Goal: Information Seeking & Learning: Learn about a topic

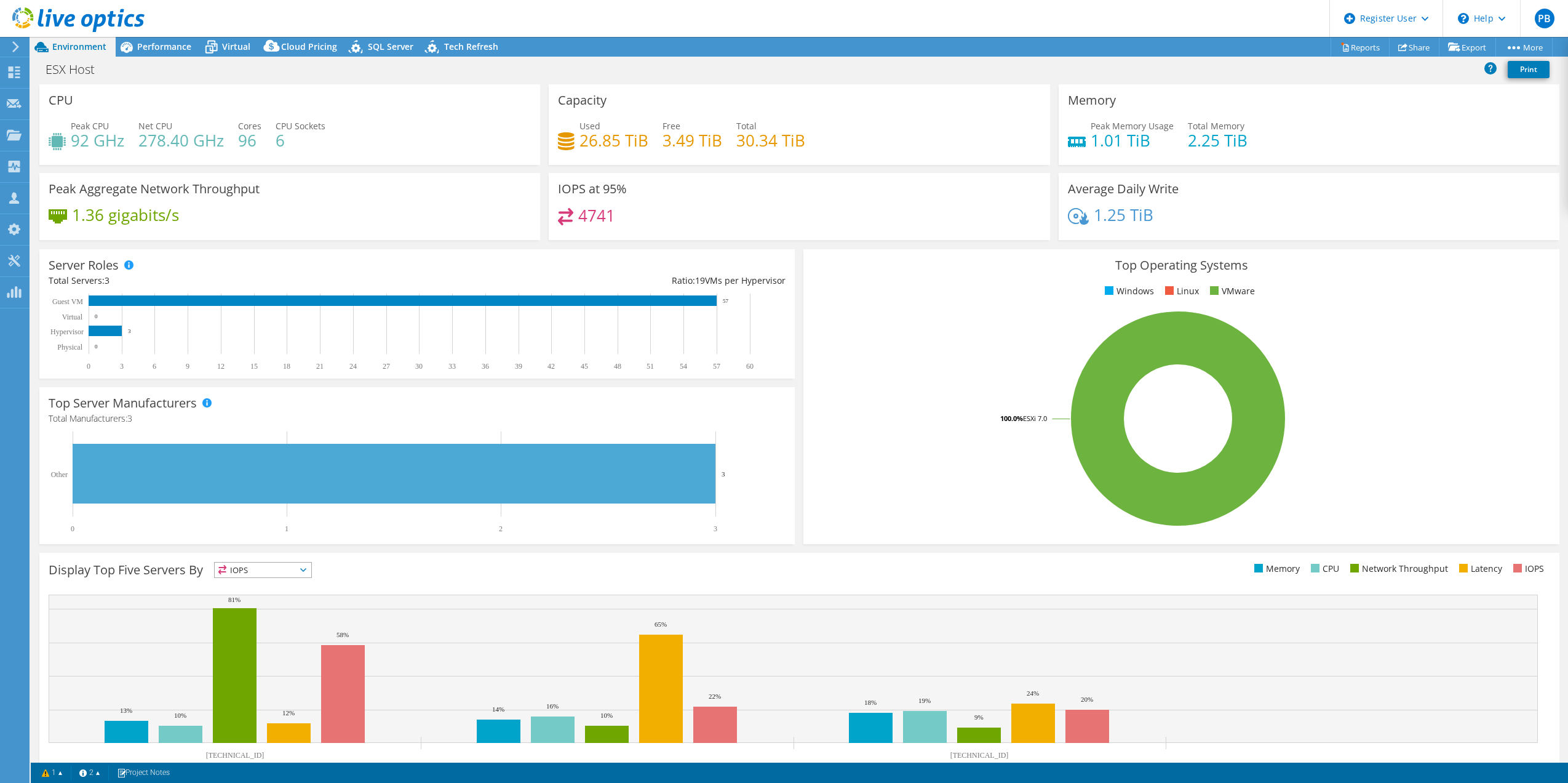
select select "EUFrankfurt"
select select "USD"
click at [143, 43] on span "Performance" at bounding box center [164, 47] width 54 height 12
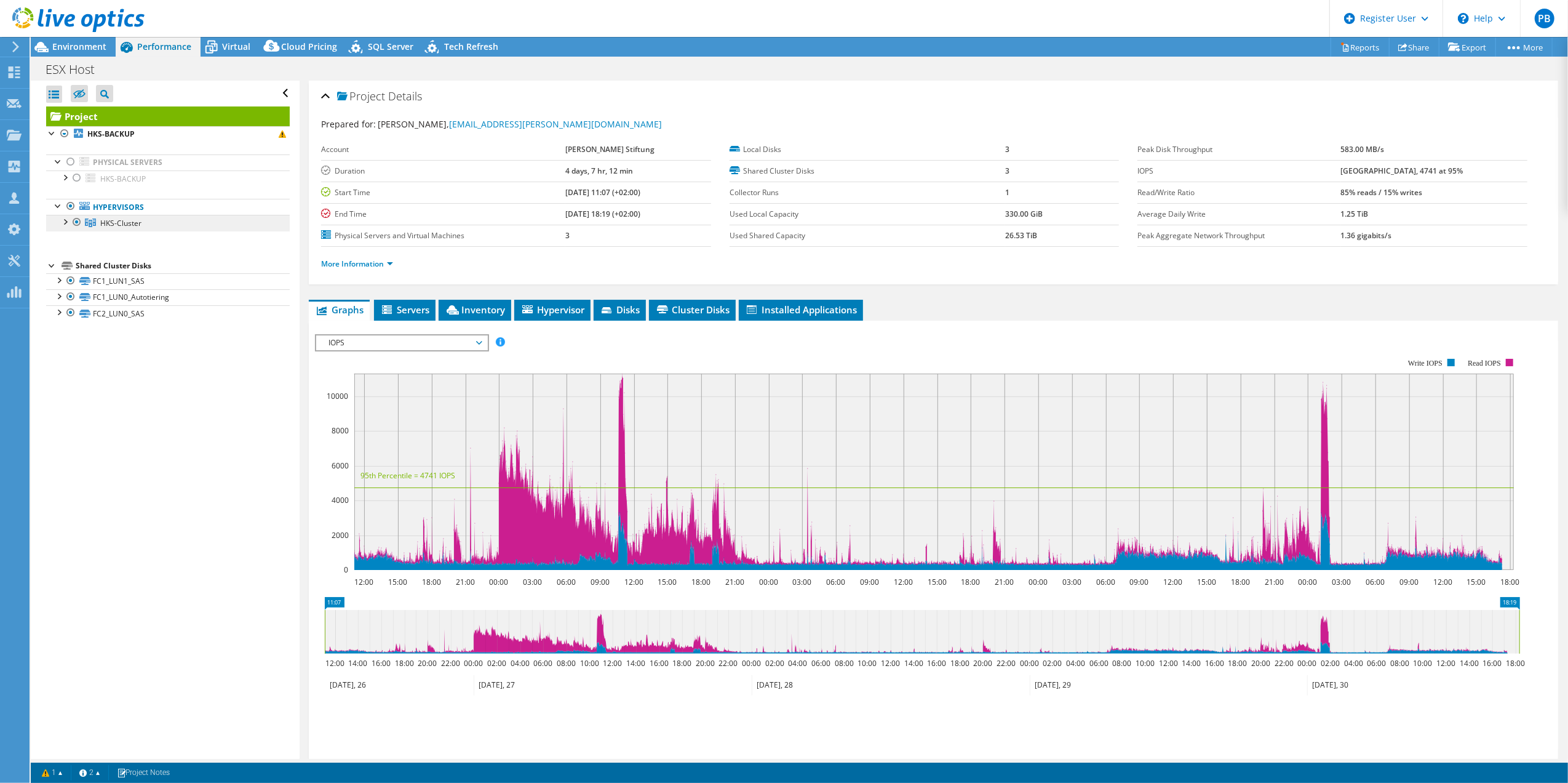
click at [116, 222] on span "HKS-Cluster" at bounding box center [121, 223] width 41 height 11
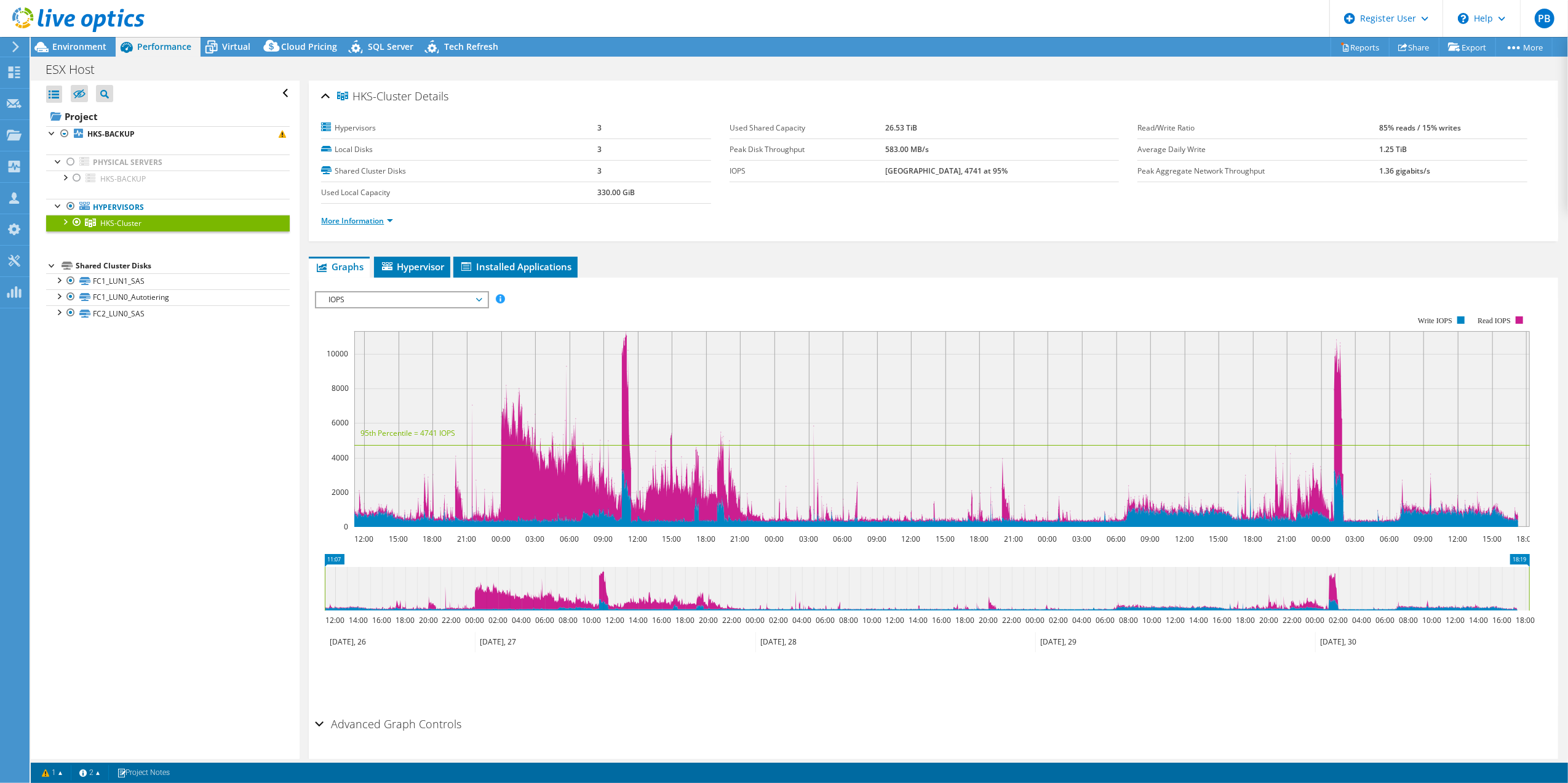
click at [365, 224] on link "More Information" at bounding box center [357, 220] width 72 height 11
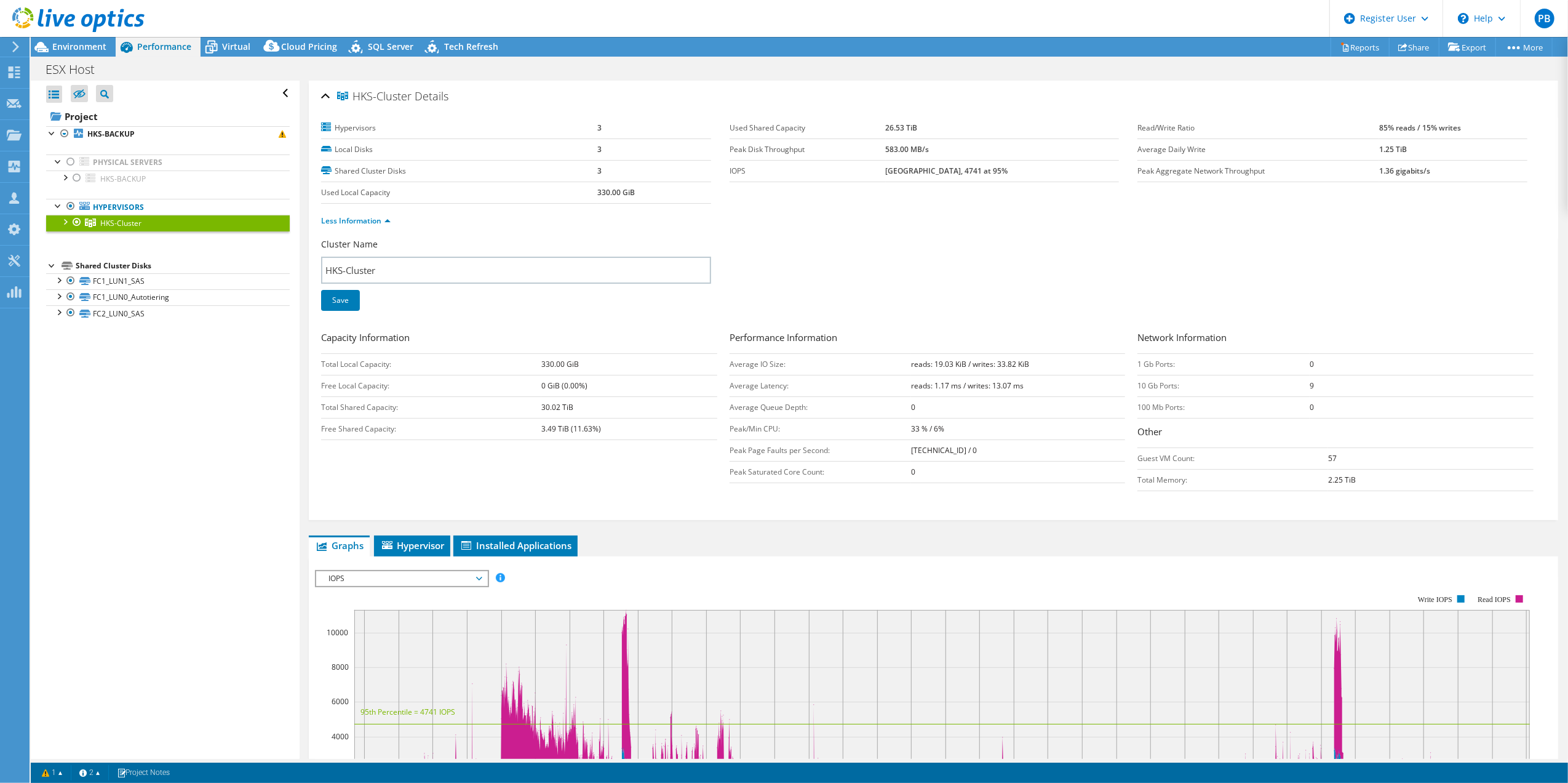
click at [62, 220] on div at bounding box center [65, 220] width 12 height 12
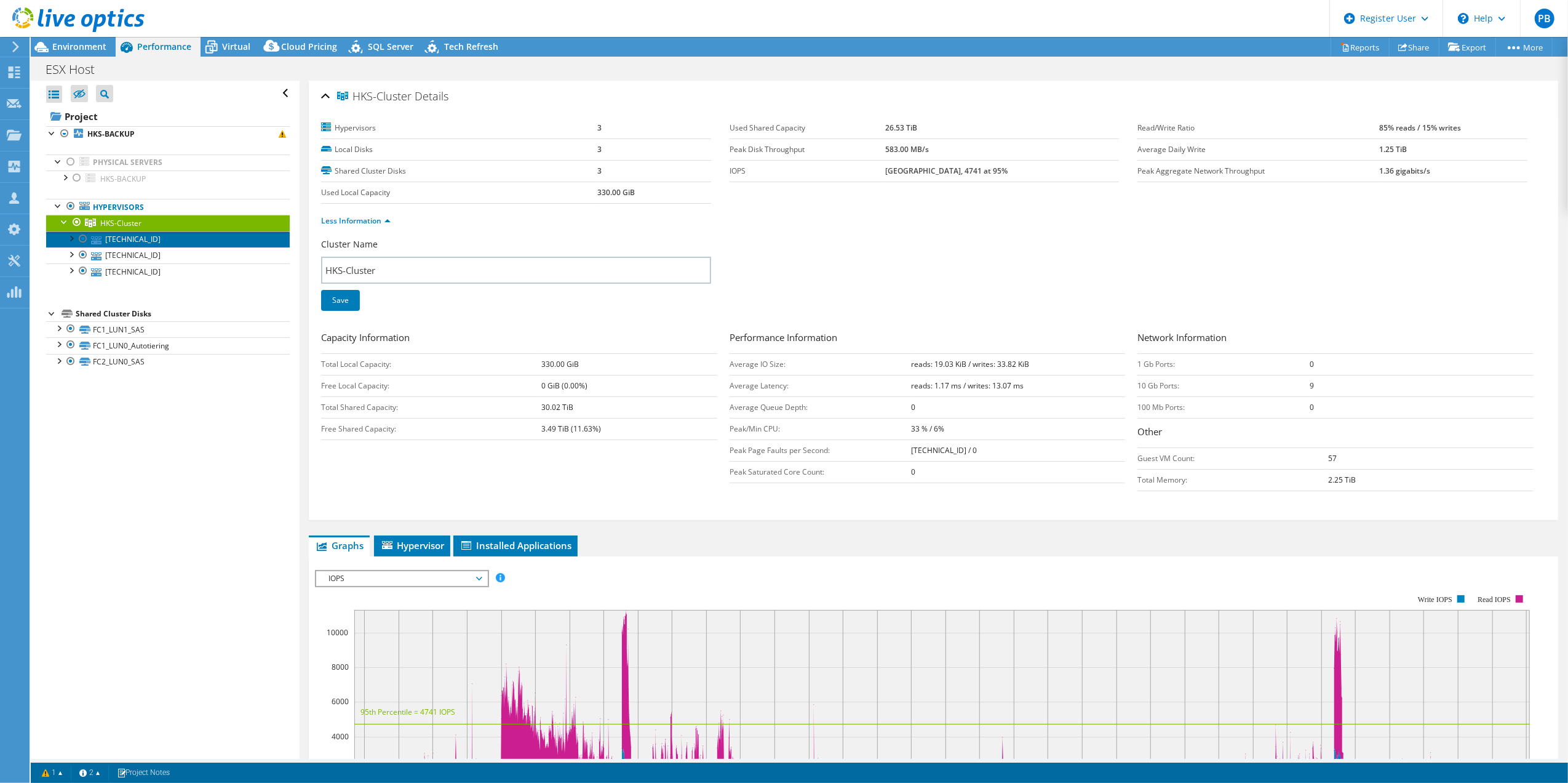
click at [132, 234] on link "[TECHNICAL_ID]" at bounding box center [168, 239] width 244 height 16
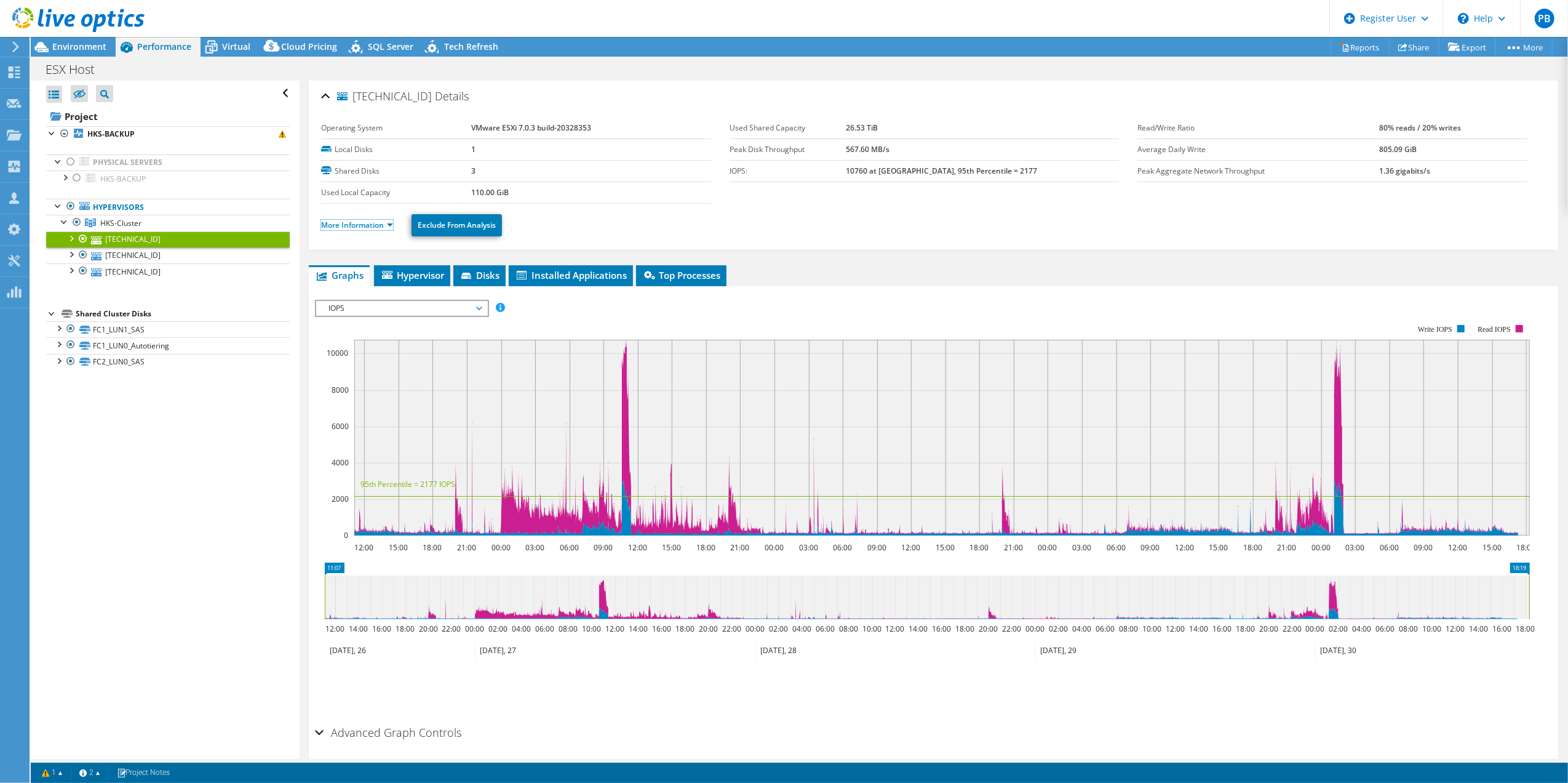
click at [349, 222] on link "More Information" at bounding box center [357, 225] width 72 height 11
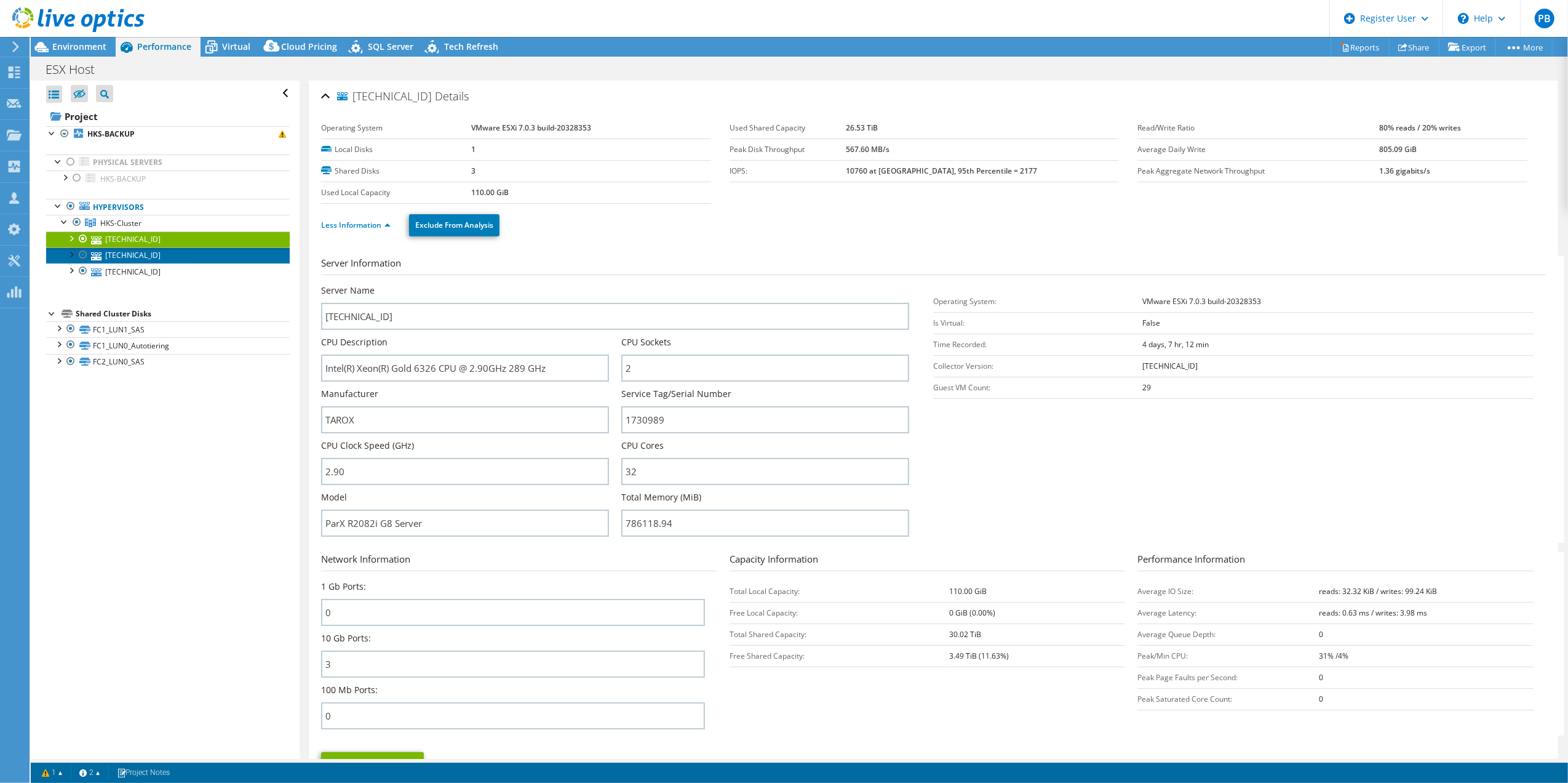
click at [177, 254] on link "[TECHNICAL_ID]" at bounding box center [168, 255] width 244 height 16
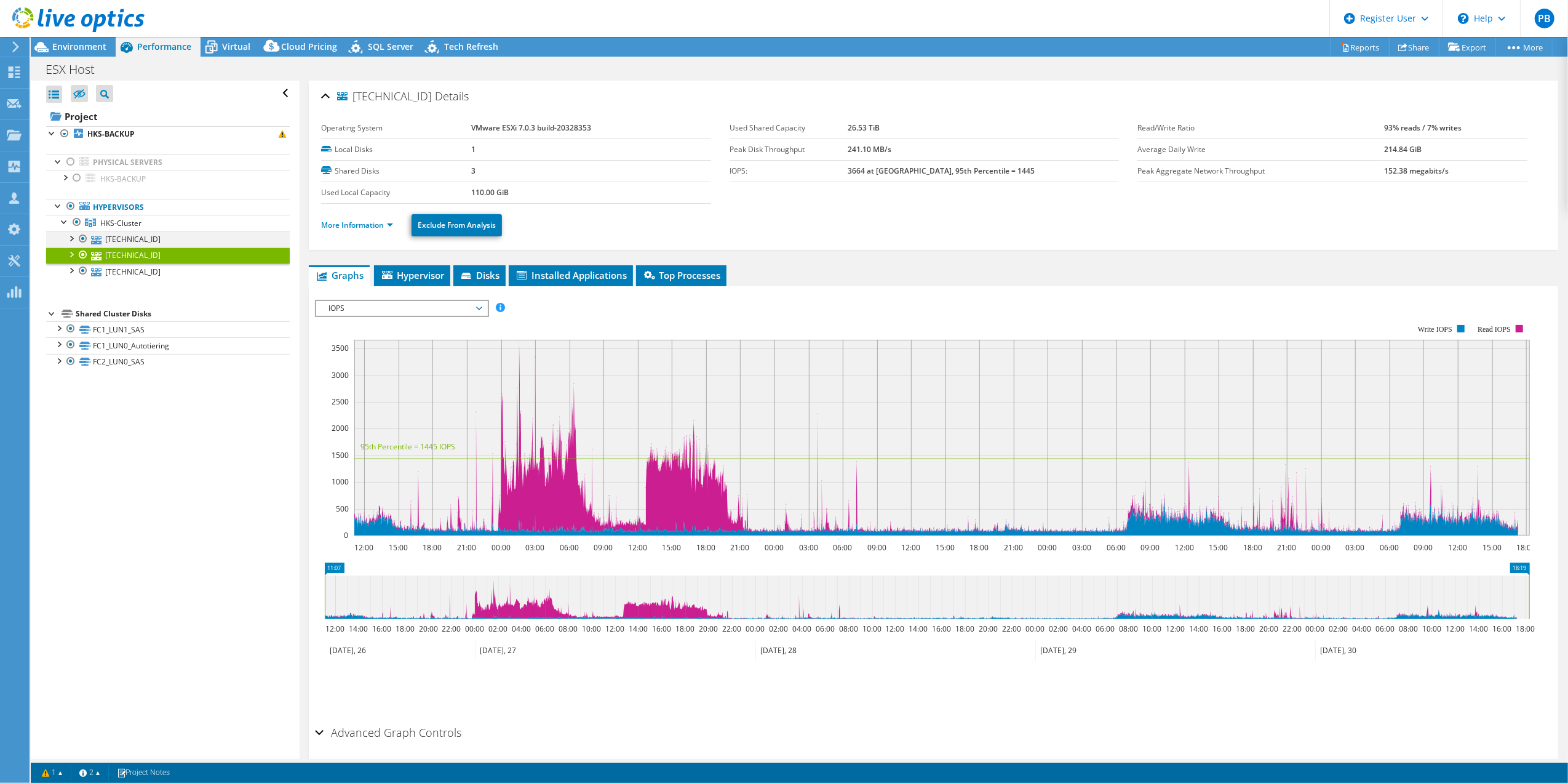
click at [67, 241] on div at bounding box center [71, 237] width 12 height 12
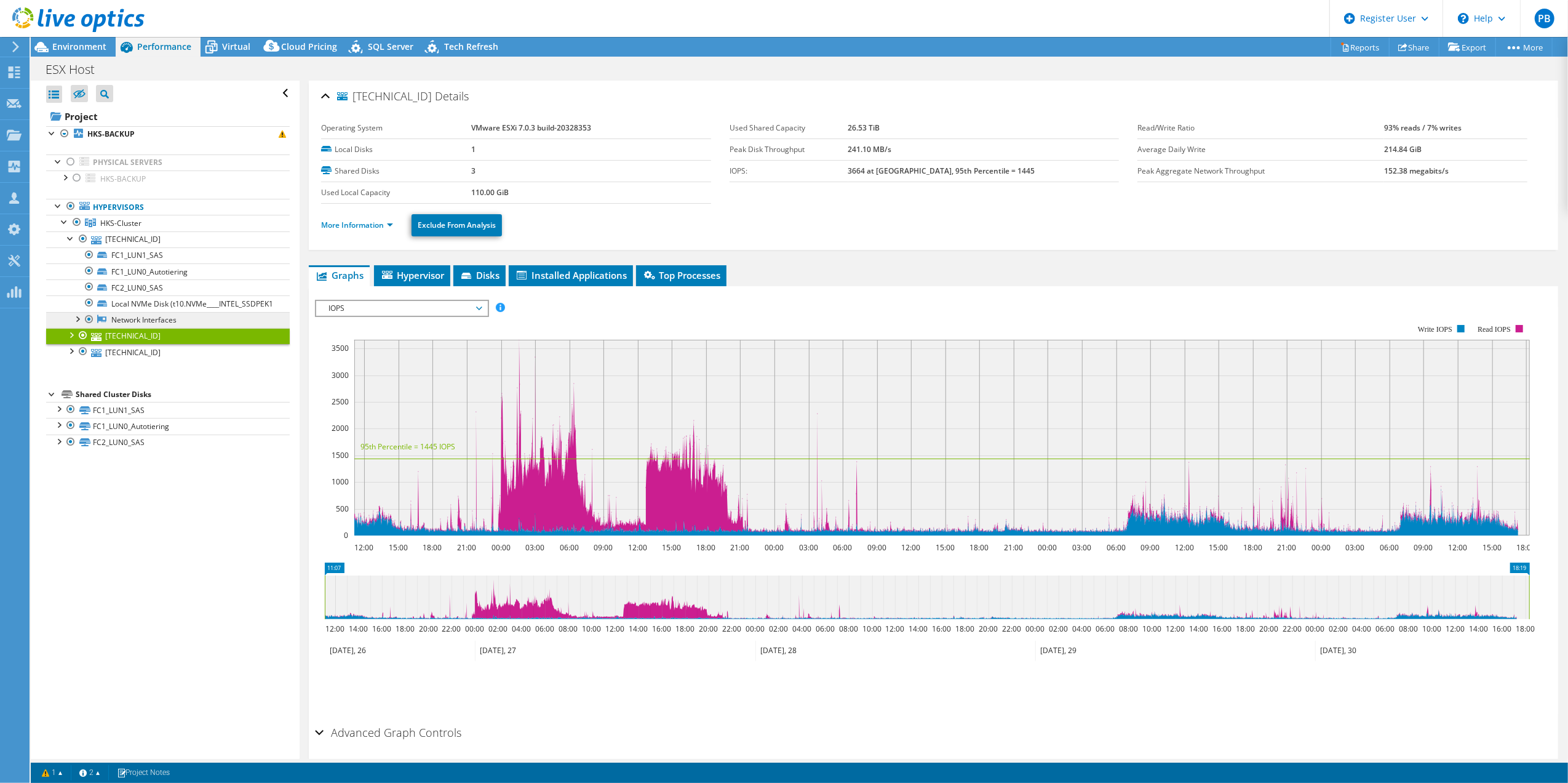
click at [148, 328] on link "Network Interfaces" at bounding box center [168, 320] width 244 height 16
click at [136, 328] on link "Network Interfaces" at bounding box center [168, 320] width 244 height 16
click at [75, 324] on div at bounding box center [77, 318] width 12 height 12
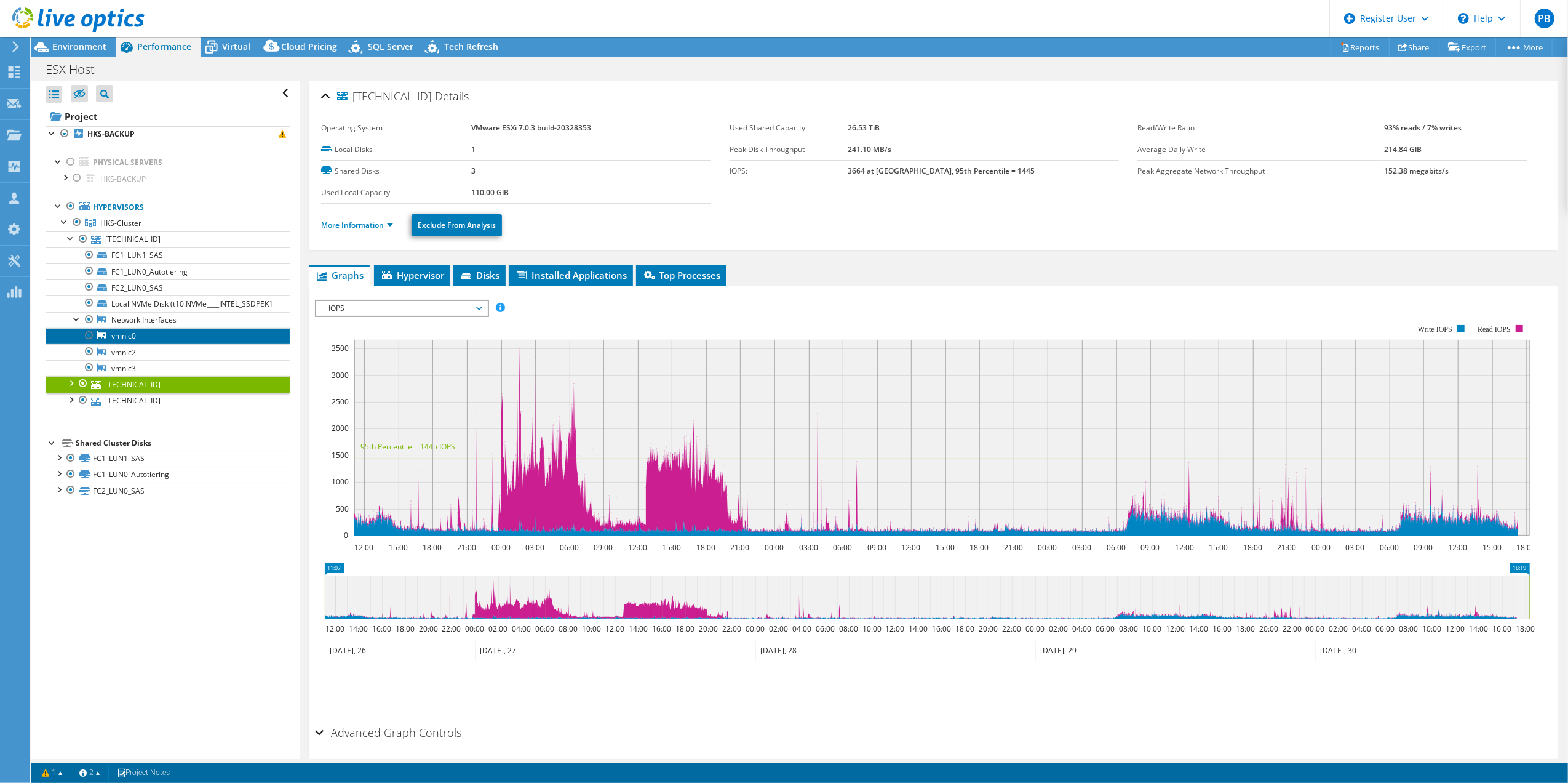
click at [118, 344] on link "vmnic0" at bounding box center [168, 336] width 244 height 16
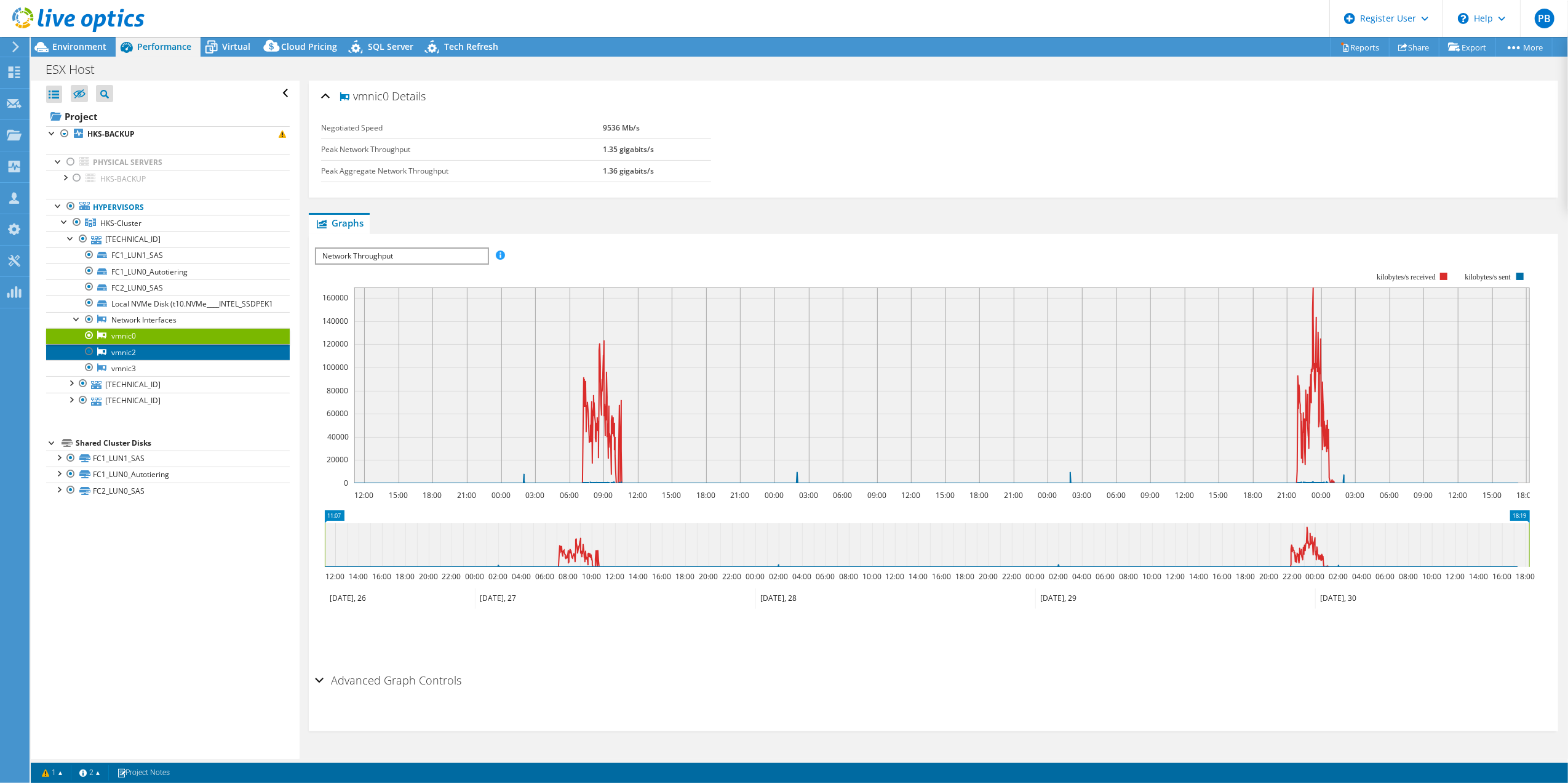
click at [112, 360] on link "vmnic2" at bounding box center [168, 352] width 244 height 16
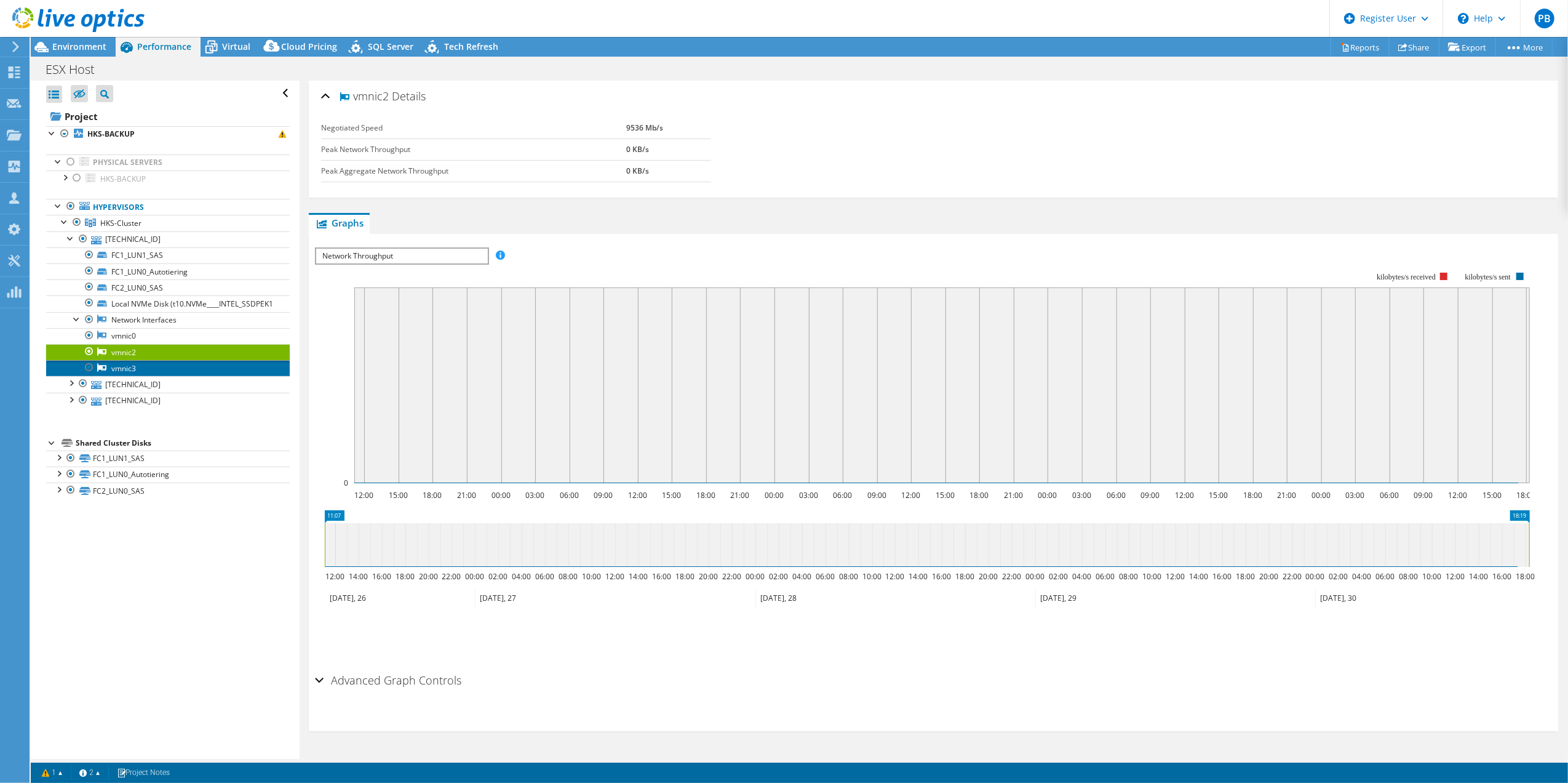
click at [120, 376] on link "vmnic3" at bounding box center [168, 368] width 244 height 16
